Goal: Information Seeking & Learning: Learn about a topic

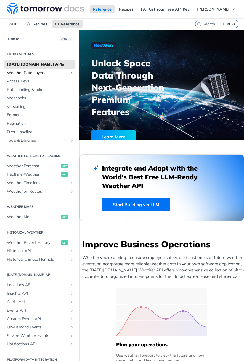
click at [38, 74] on span "Weather Data Layers" at bounding box center [37, 73] width 61 height 6
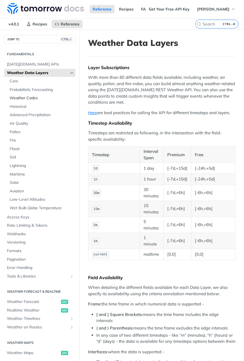
click at [26, 97] on span "Weather Codes" at bounding box center [42, 98] width 64 height 6
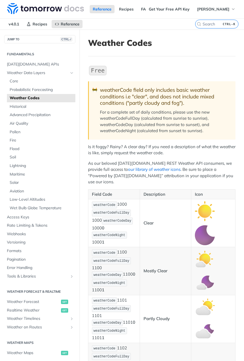
click at [128, 170] on link "our library of weather icons" at bounding box center [154, 169] width 52 height 5
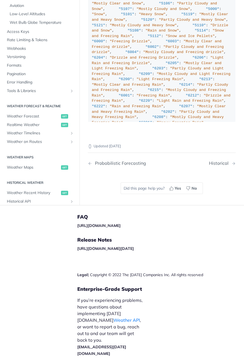
scroll to position [4470, 0]
drag, startPoint x: 93, startPoint y: 159, endPoint x: 212, endPoint y: 42, distance: 167.0
drag, startPoint x: 212, startPoint y: 42, endPoint x: 180, endPoint y: 86, distance: 54.7
click at [180, 86] on div ""weatherCode" : { "0" : "Unknown" , "1000" : "Clear, Sunny" , "1100" : "Mostly …" at bounding box center [162, 360] width 140 height 1118
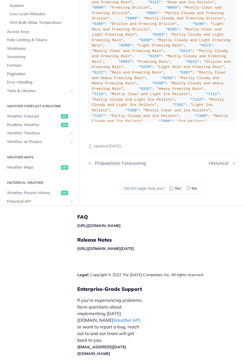
scroll to position [0, 0]
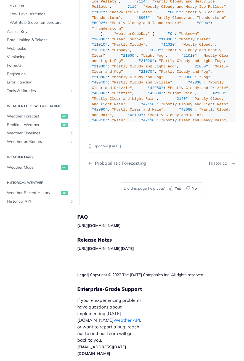
scroll to position [110, 0]
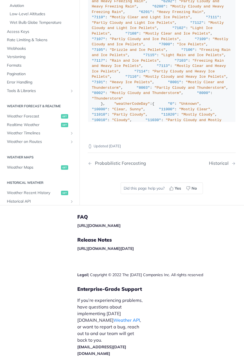
drag, startPoint x: 178, startPoint y: 158, endPoint x: 171, endPoint y: 106, distance: 52.7
click at [171, 106] on div ""weatherCode" : { "0" : "Unknown" , "1000" : "Clear, Sunny" , "1100" : "Mostly …" at bounding box center [162, 250] width 140 height 1118
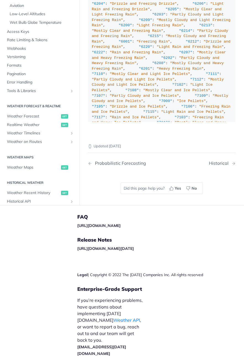
scroll to position [138, 0]
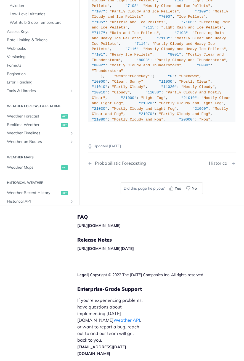
drag, startPoint x: 100, startPoint y: 153, endPoint x: 141, endPoint y: 175, distance: 46.2
click at [141, 175] on div ""weatherCode" : { "0" : "Unknown" , "1000" : "Clear, Sunny" , "1100" : "Mostly …" at bounding box center [162, 222] width 140 height 1118
click at [96, 26] on div ""weatherCode" : { "0" : "Unknown" , "1000" : "Clear, Sunny" , "1100" : "Mostly …" at bounding box center [162, 222] width 140 height 1118
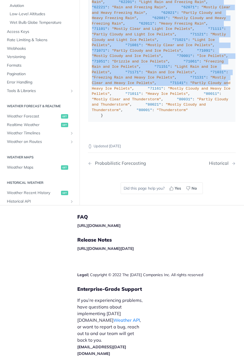
scroll to position [4705, 0]
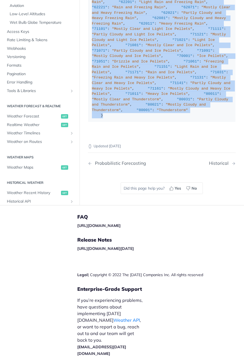
drag, startPoint x: 92, startPoint y: 17, endPoint x: 156, endPoint y: 130, distance: 129.5
drag, startPoint x: 156, startPoint y: 130, endPoint x: 138, endPoint y: 55, distance: 76.5
copy div ""weatherCodeFullDay" : { "0" : "Unknown" , "1000" : "Clear, Sunny" , "1100" : "…"
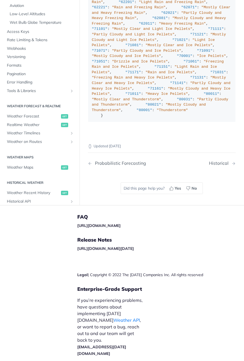
click at [212, 149] on div "Updated [DATE]" at bounding box center [162, 141] width 148 height 15
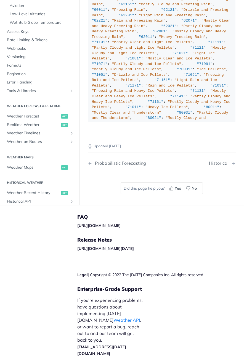
scroll to position [4318, 0]
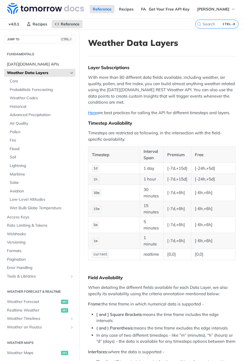
click at [18, 63] on span "[DATE][DOMAIN_NAME] APIs" at bounding box center [40, 65] width 67 height 6
